Goal: Go to known website: Go to known website

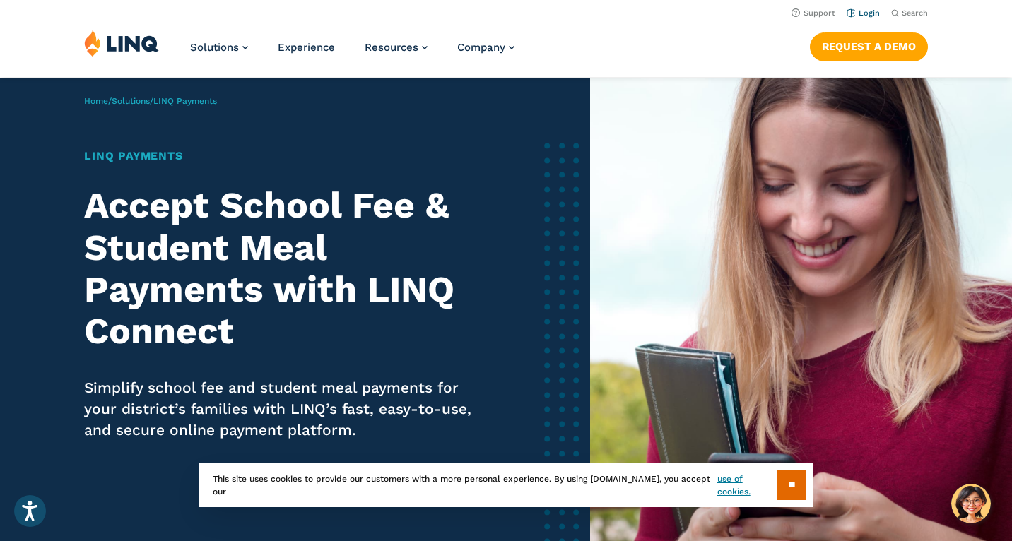
click at [864, 12] on link "Login" at bounding box center [863, 12] width 33 height 9
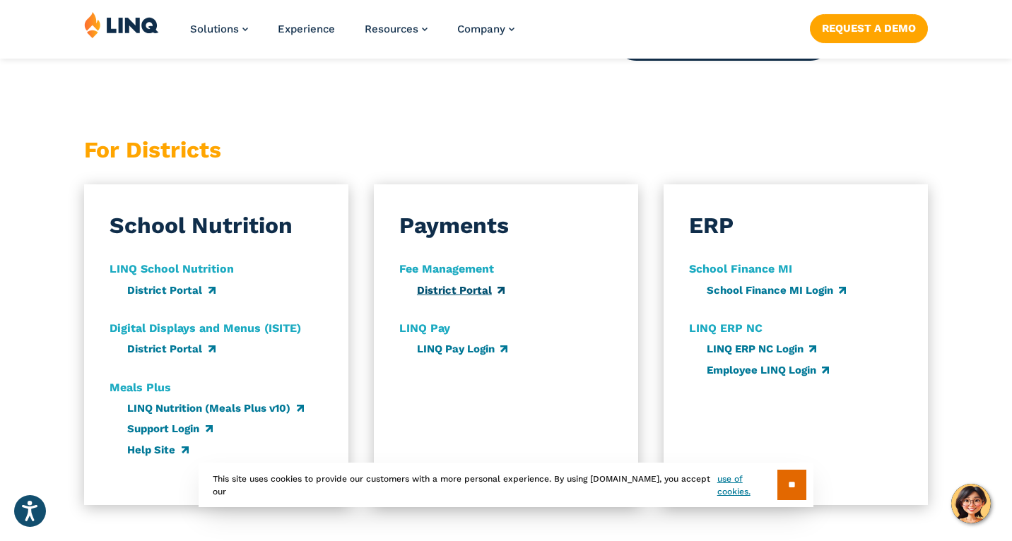
scroll to position [892, 0]
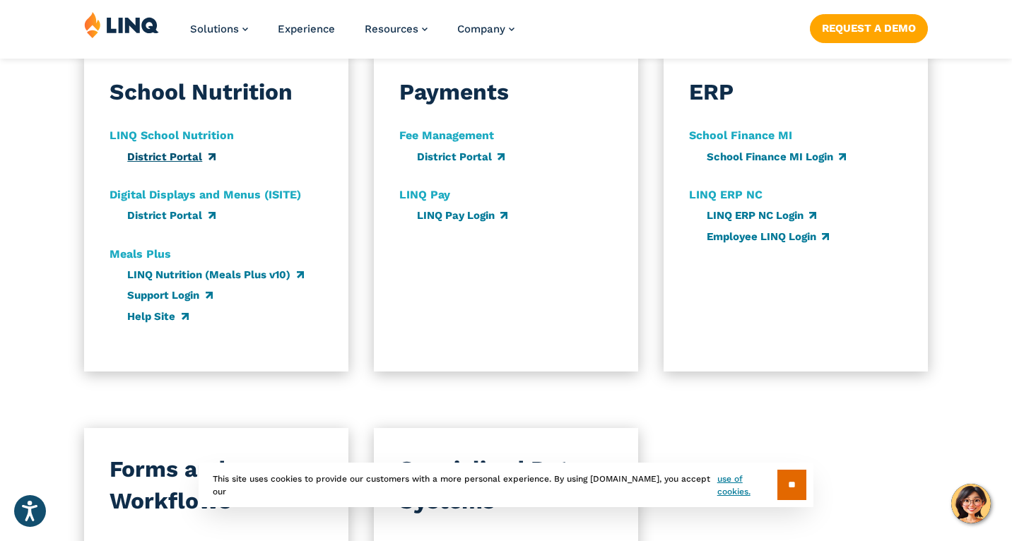
click at [177, 160] on link "District Portal" at bounding box center [171, 157] width 88 height 13
